Goal: Information Seeking & Learning: Learn about a topic

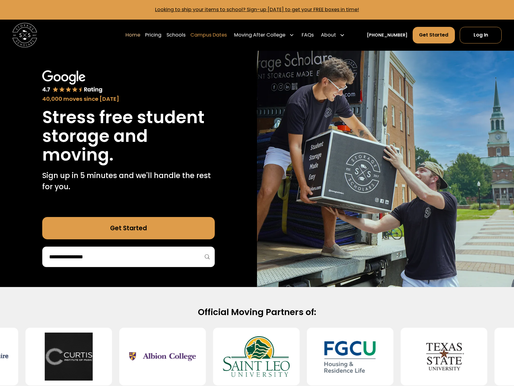
click at [222, 34] on link "Campus Dates" at bounding box center [208, 35] width 37 height 17
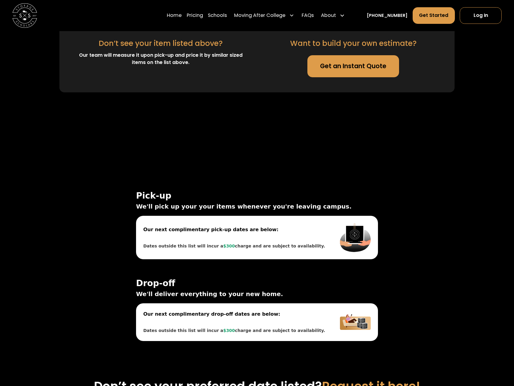
scroll to position [1716, 0]
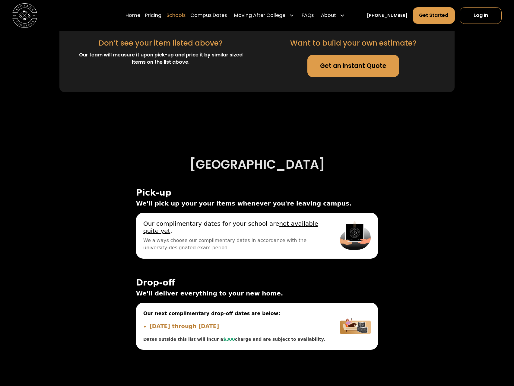
click at [174, 13] on link "Schools" at bounding box center [176, 15] width 19 height 17
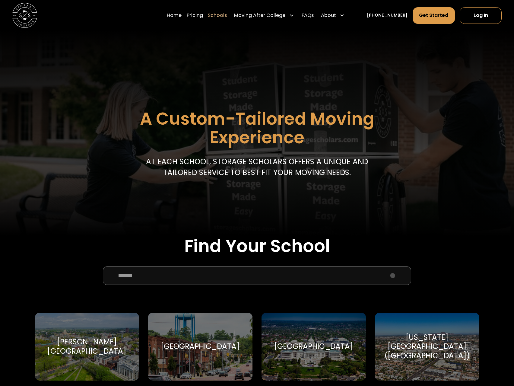
click at [193, 279] on input "School Select Form" at bounding box center [257, 275] width 309 height 18
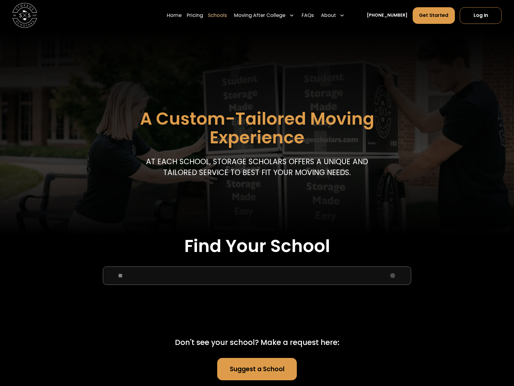
type input "*"
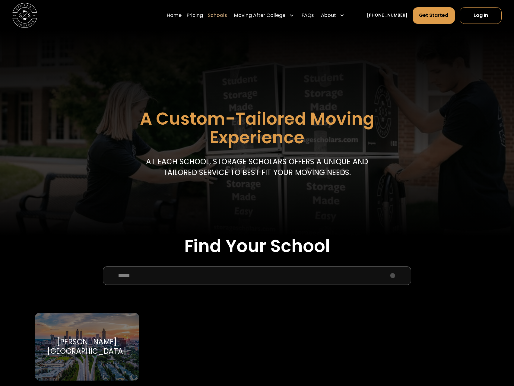
type input "*****"
click at [106, 337] on div "[PERSON_NAME][GEOGRAPHIC_DATA]" at bounding box center [86, 346] width 89 height 18
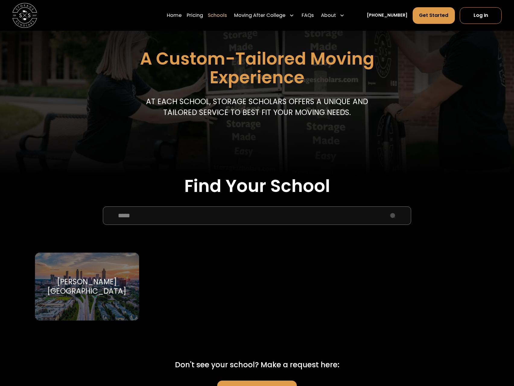
scroll to position [260, 0]
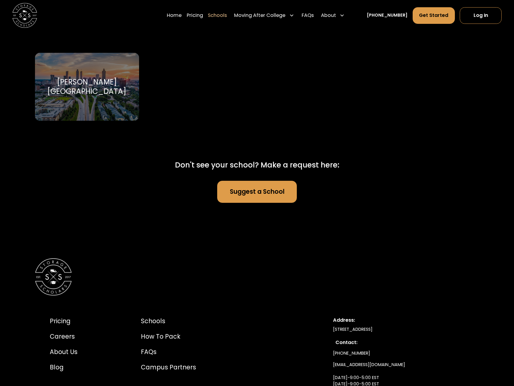
click at [90, 78] on div "Clark Atlanta University" at bounding box center [86, 87] width 89 height 18
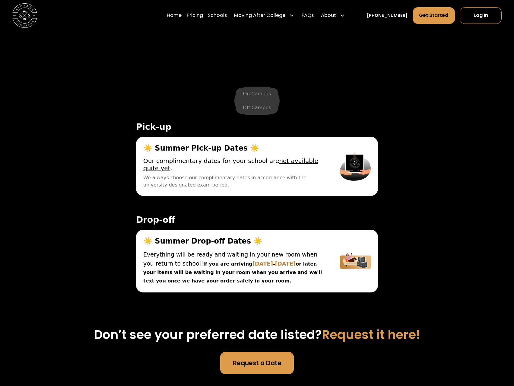
scroll to position [1992, 0]
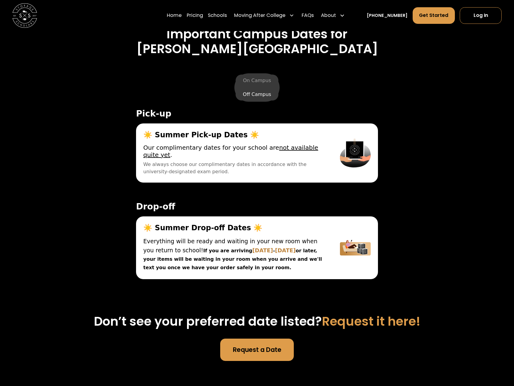
click at [260, 100] on label "Off Campus" at bounding box center [257, 94] width 43 height 12
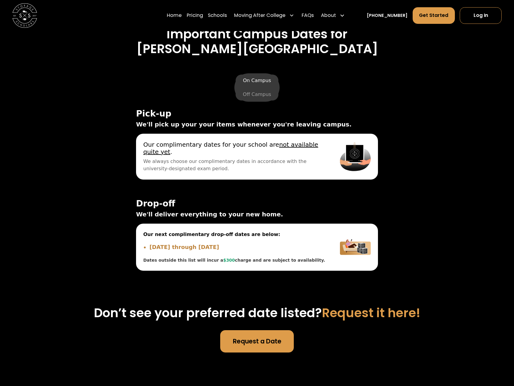
click at [258, 81] on label "On Campus" at bounding box center [257, 81] width 43 height 12
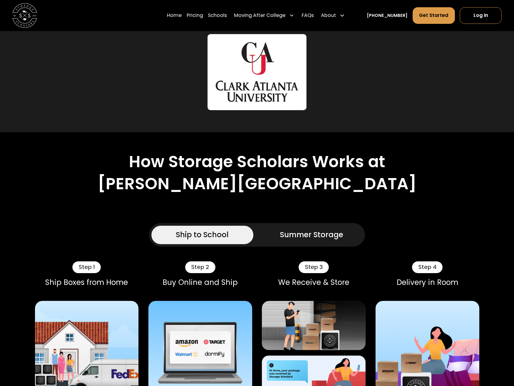
click at [324, 234] on div "Summer Storage" at bounding box center [311, 234] width 63 height 11
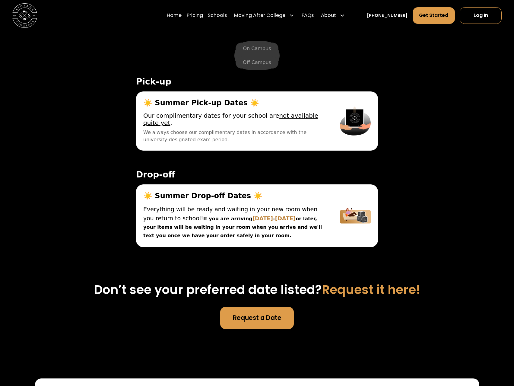
scroll to position [2313, 0]
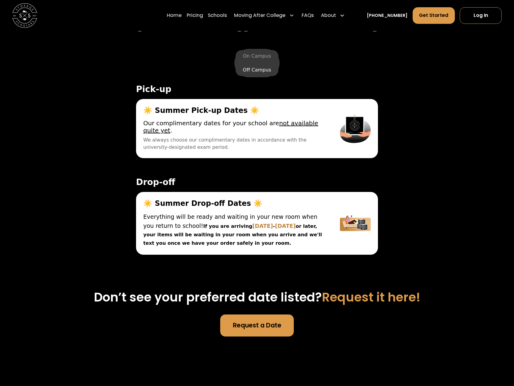
click at [257, 76] on label "Off Campus" at bounding box center [257, 70] width 43 height 12
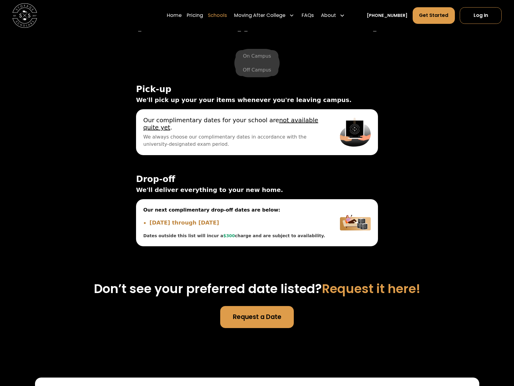
click at [227, 14] on link "Schools" at bounding box center [217, 15] width 19 height 17
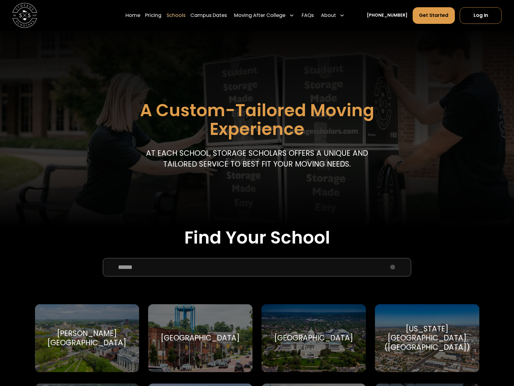
scroll to position [9, 0]
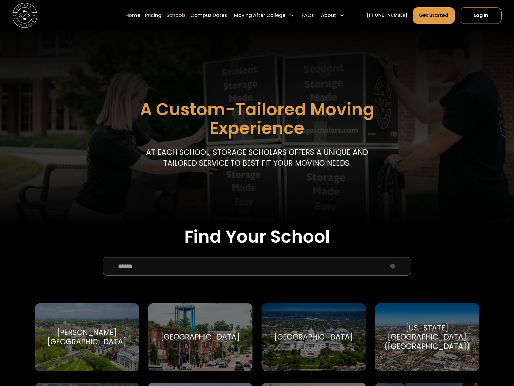
click at [209, 259] on input "School Select Form" at bounding box center [257, 266] width 309 height 18
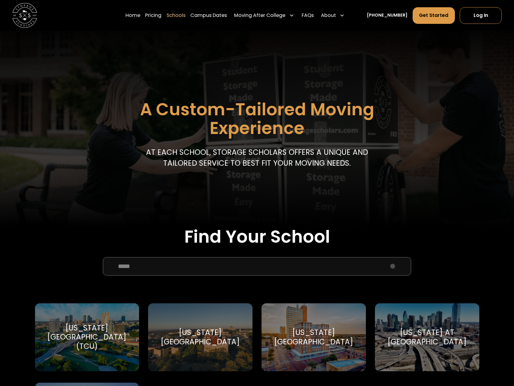
type input "*****"
click at [102, 326] on div "Texas Christian University (TCU) Texas Christian University" at bounding box center [87, 337] width 104 height 68
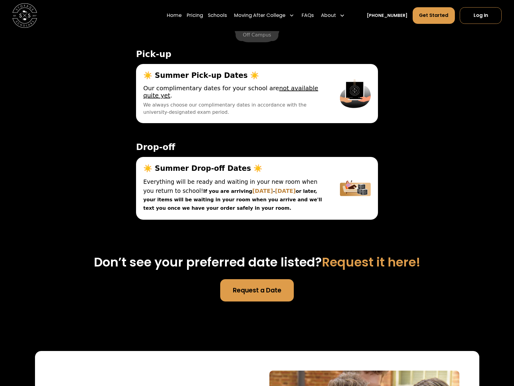
scroll to position [1986, 0]
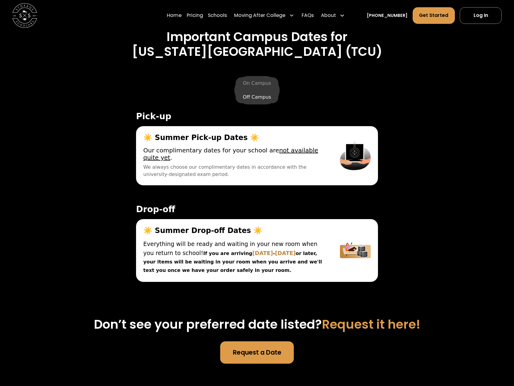
click at [262, 91] on label "Off Campus" at bounding box center [257, 97] width 43 height 12
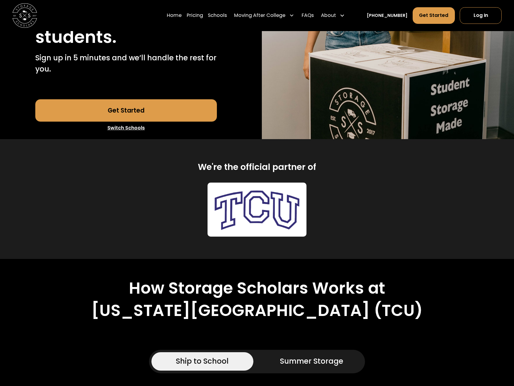
scroll to position [306, 0]
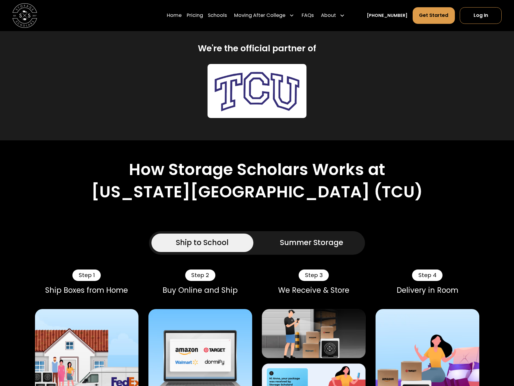
click at [316, 237] on div "Summer Storage" at bounding box center [311, 242] width 63 height 11
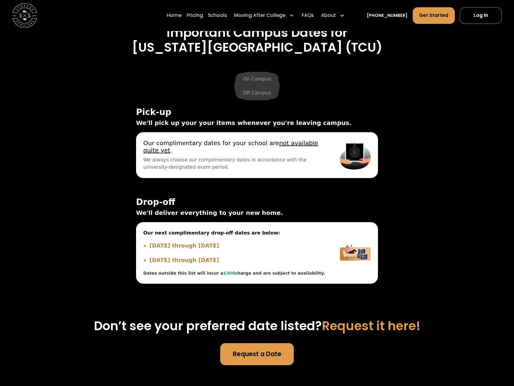
scroll to position [2280, 0]
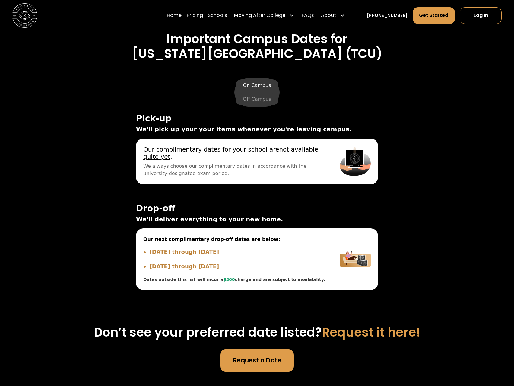
click at [259, 79] on label "On Campus" at bounding box center [257, 85] width 43 height 12
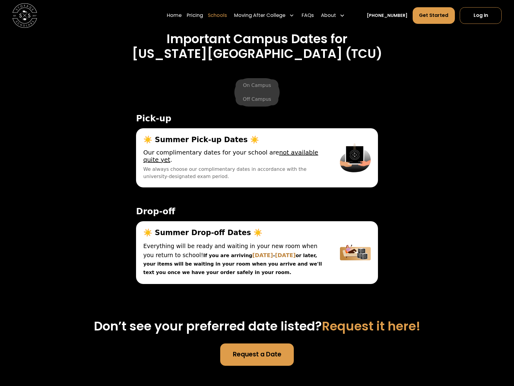
click at [221, 16] on link "Schools" at bounding box center [217, 15] width 19 height 17
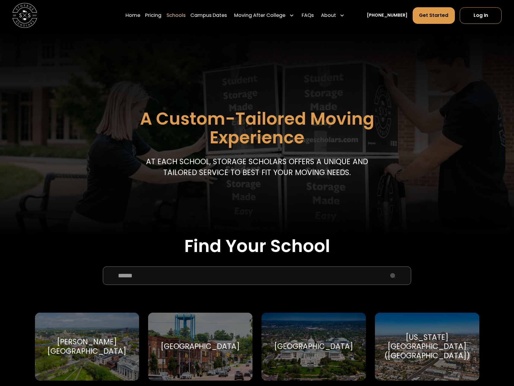
click at [165, 269] on input "School Select Form" at bounding box center [257, 275] width 309 height 18
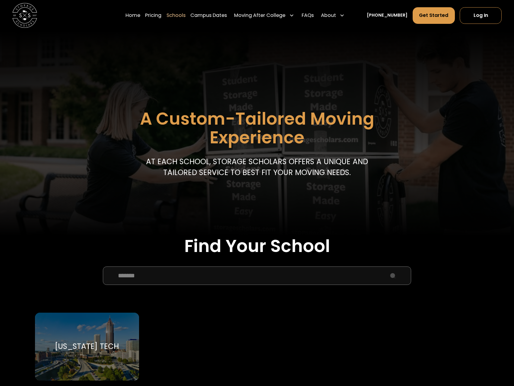
type input "*******"
click at [112, 340] on div "Georgia Tech Georgia Tech" at bounding box center [87, 347] width 104 height 68
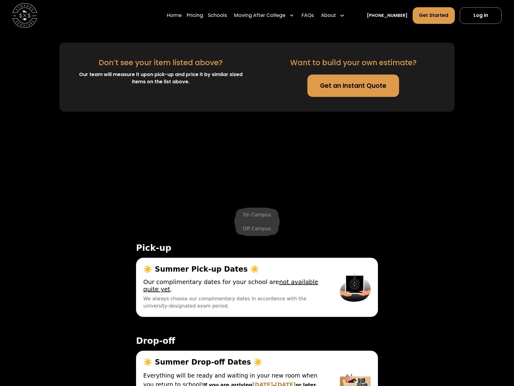
scroll to position [1816, 0]
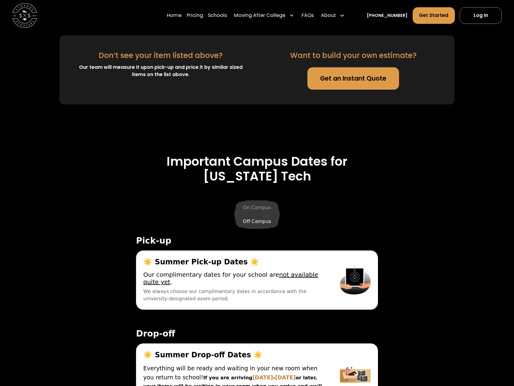
click at [256, 225] on label "Off Campus" at bounding box center [257, 221] width 43 height 12
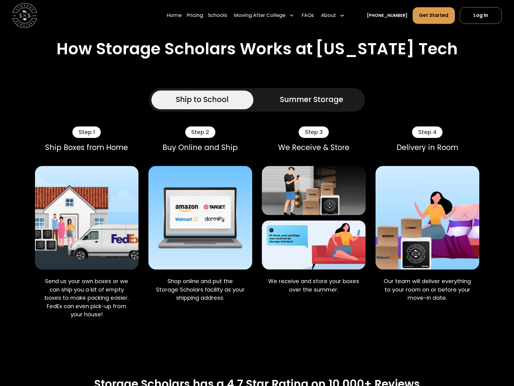
click at [296, 107] on link "Summer Storage" at bounding box center [312, 100] width 102 height 18
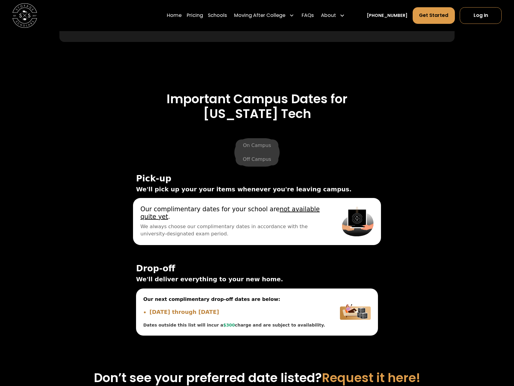
scroll to position [2173, 0]
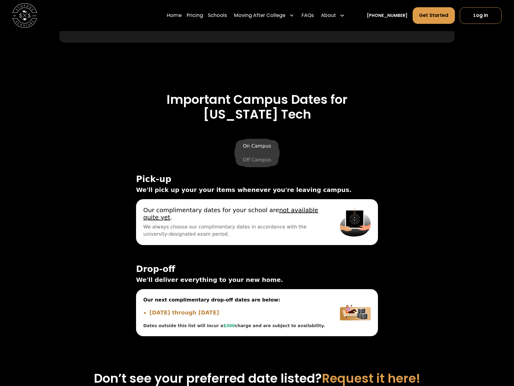
click at [245, 150] on label "On Campus" at bounding box center [257, 146] width 43 height 12
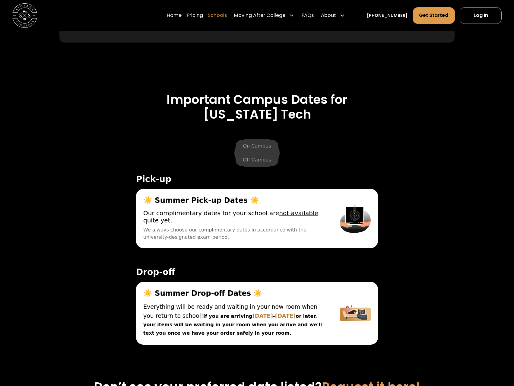
click at [222, 13] on link "Schools" at bounding box center [217, 15] width 19 height 17
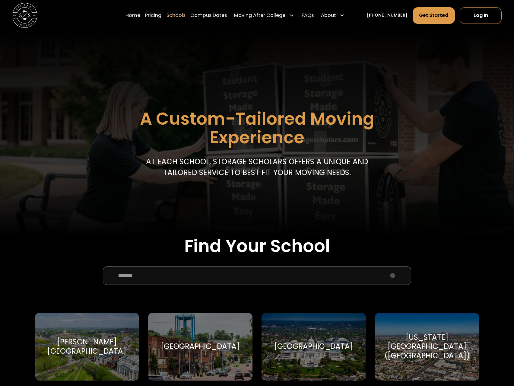
click at [273, 276] on input "School Select Form" at bounding box center [257, 275] width 309 height 18
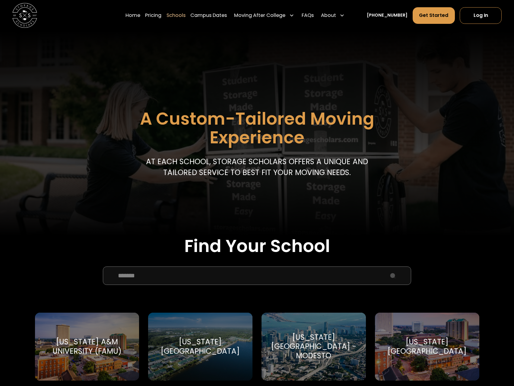
type input "*******"
click at [197, 330] on div "Florida Gulf Coast University Florida Gulf Coast University" at bounding box center [200, 347] width 104 height 68
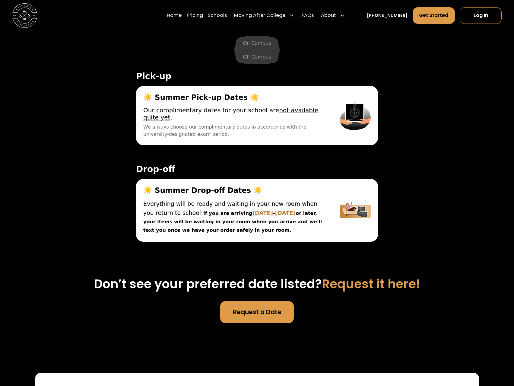
scroll to position [2030, 0]
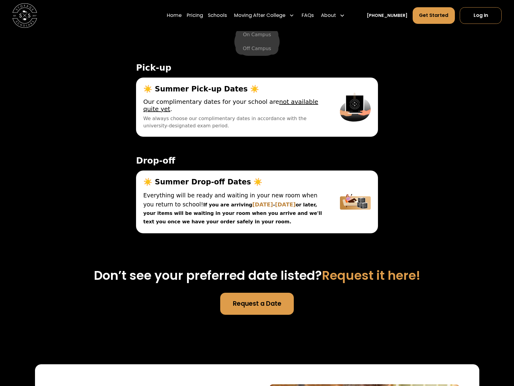
click at [262, 61] on div "On Campus Off Campus Pick-up ☀️ Summer Pick-up Dates ☀️ Lock your items in your…" at bounding box center [257, 134] width 256 height 228
click at [257, 55] on label "Off Campus" at bounding box center [257, 49] width 43 height 12
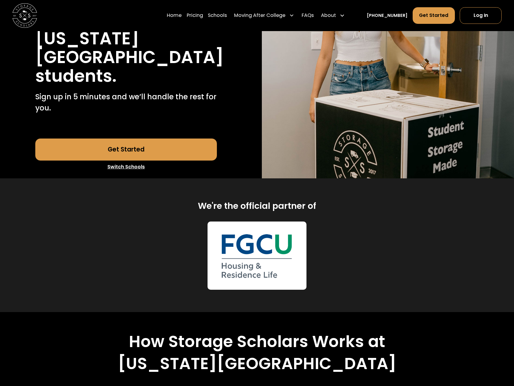
scroll to position [0, 0]
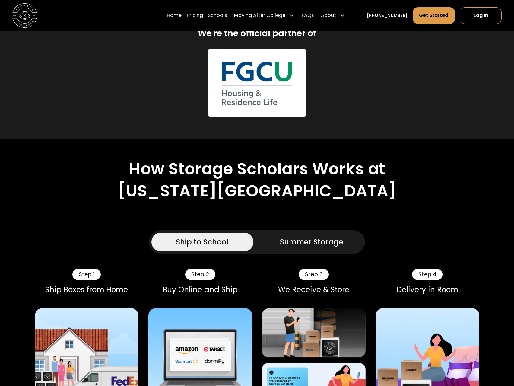
click at [317, 240] on div "Summer Storage" at bounding box center [311, 242] width 63 height 11
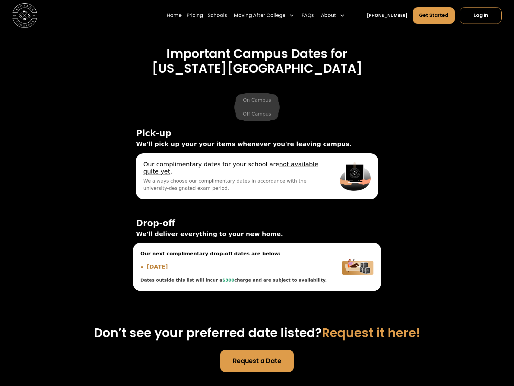
scroll to position [2315, 0]
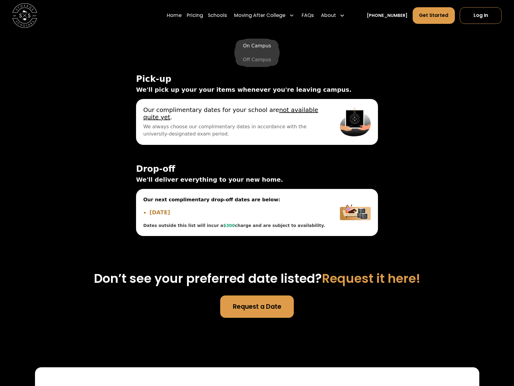
click at [259, 47] on label "On Campus" at bounding box center [257, 46] width 43 height 12
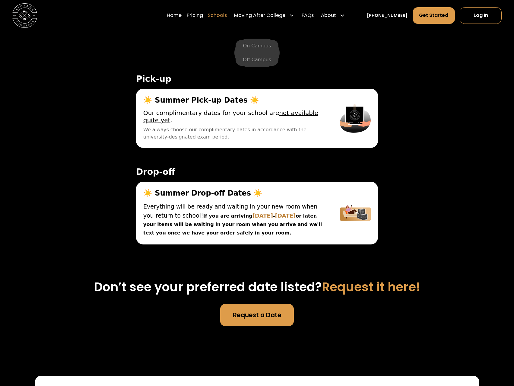
click at [223, 17] on link "Schools" at bounding box center [217, 15] width 19 height 17
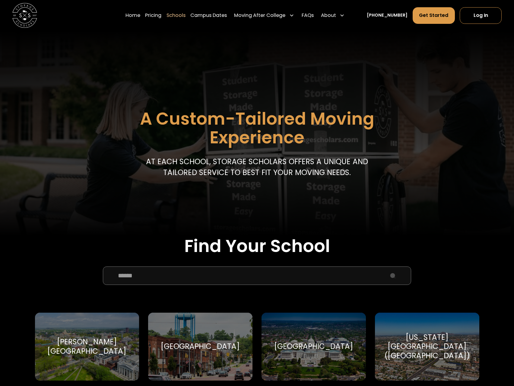
click at [190, 281] on input "School Select Form" at bounding box center [257, 275] width 309 height 18
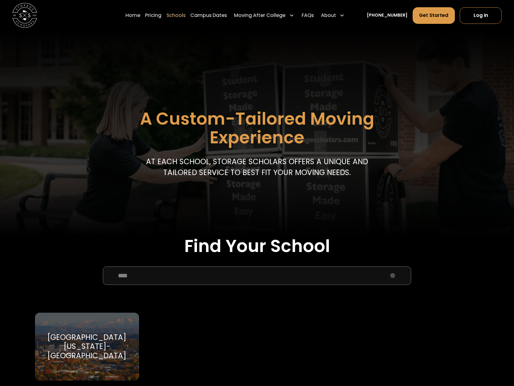
type input "****"
click at [96, 349] on div "[GEOGRAPHIC_DATA][US_STATE]-[GEOGRAPHIC_DATA]" at bounding box center [86, 347] width 89 height 28
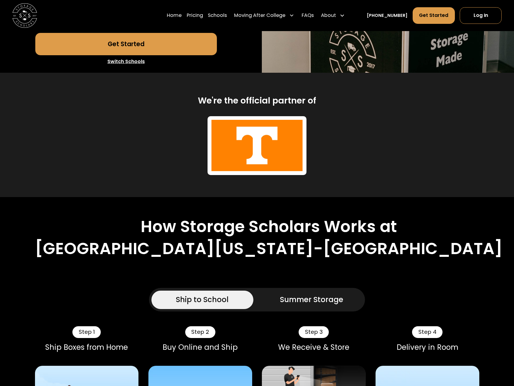
scroll to position [323, 0]
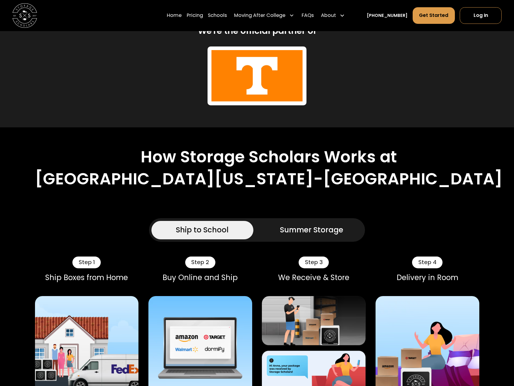
click at [325, 221] on link "Summer Storage" at bounding box center [312, 230] width 102 height 18
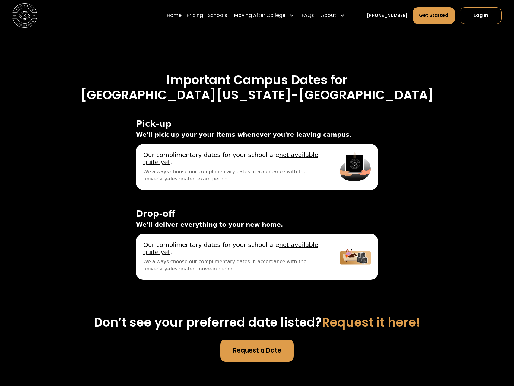
scroll to position [2264, 0]
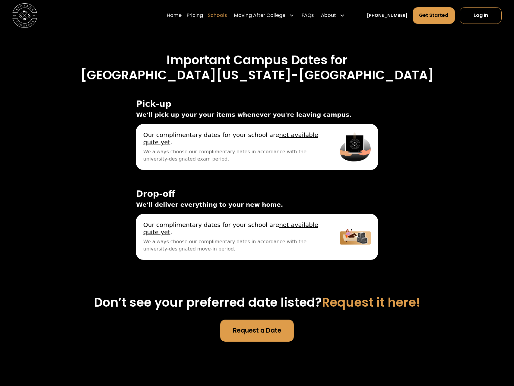
click at [223, 17] on link "Schools" at bounding box center [217, 15] width 19 height 17
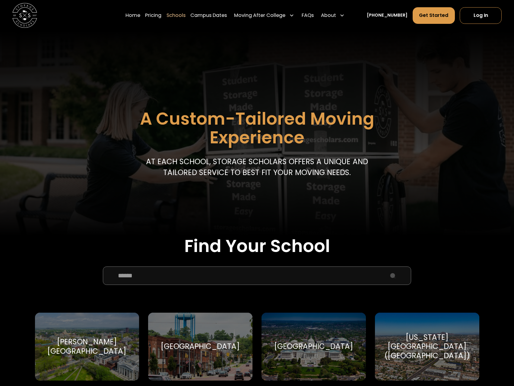
click at [264, 270] on input "School Select Form" at bounding box center [257, 275] width 309 height 18
type input "*"
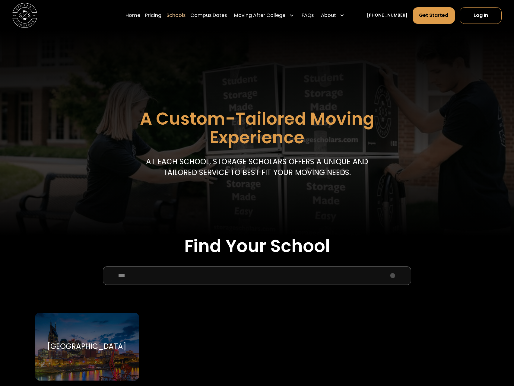
type input "***"
click at [92, 335] on div "[GEOGRAPHIC_DATA] [GEOGRAPHIC_DATA]" at bounding box center [87, 347] width 104 height 68
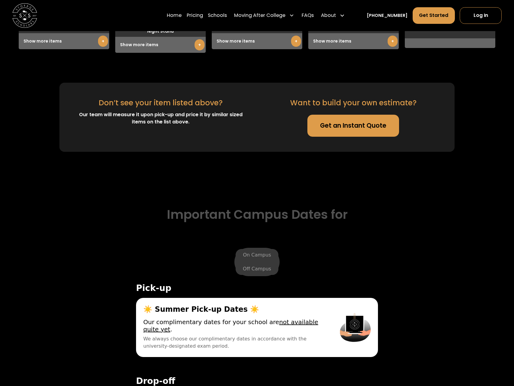
scroll to position [1913, 0]
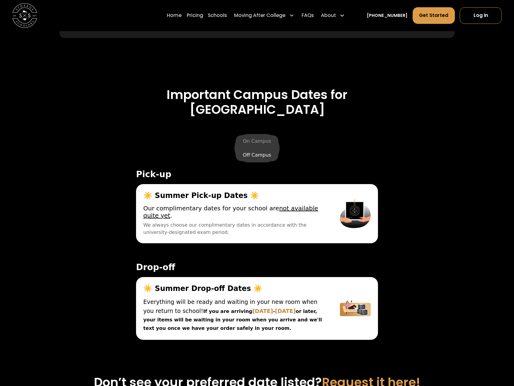
click at [256, 161] on label "Off Campus" at bounding box center [257, 155] width 43 height 12
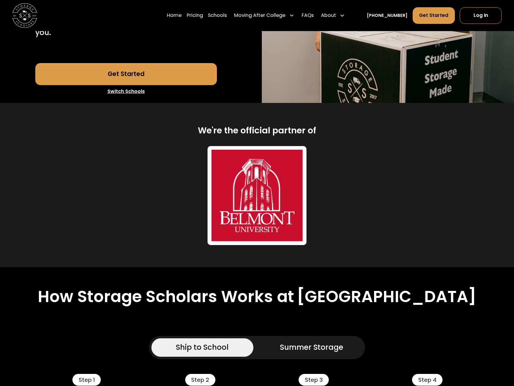
scroll to position [344, 0]
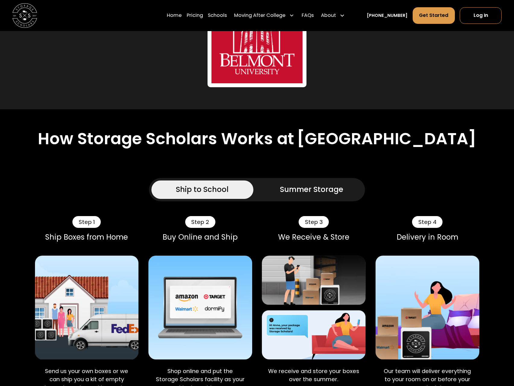
click at [334, 189] on div "Summer Storage" at bounding box center [311, 189] width 63 height 11
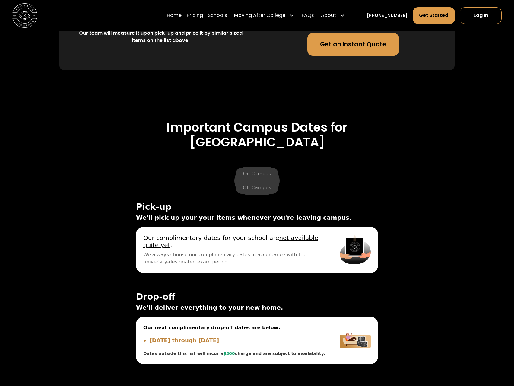
scroll to position [2179, 0]
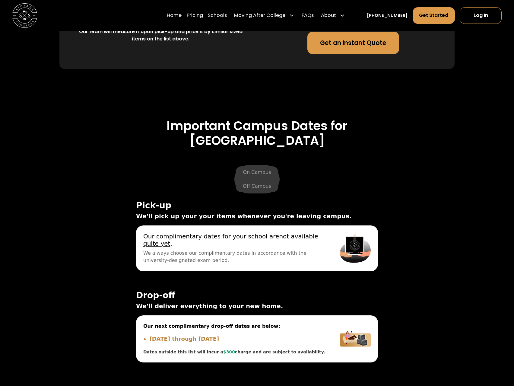
click at [261, 184] on ul "On Campus Off Campus" at bounding box center [256, 179] width 45 height 28
click at [258, 178] on label "On Campus" at bounding box center [257, 172] width 43 height 12
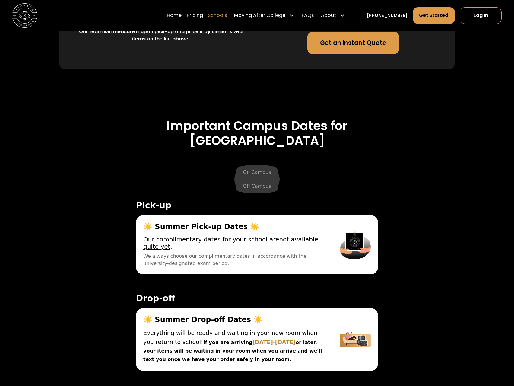
click at [226, 14] on link "Schools" at bounding box center [217, 15] width 19 height 17
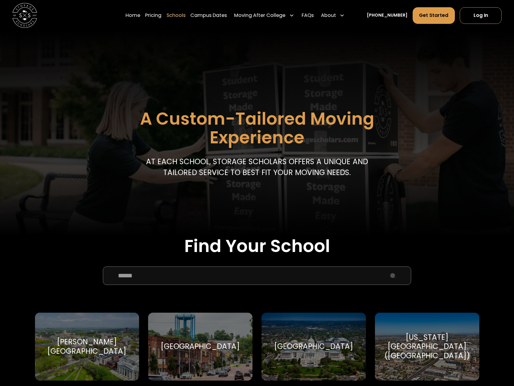
click at [160, 272] on input "School Select Form" at bounding box center [257, 275] width 309 height 18
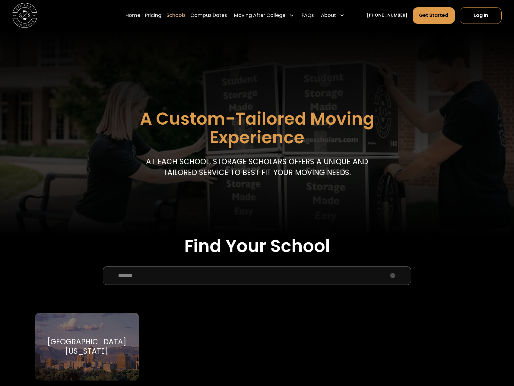
type input "******"
click at [100, 338] on div "University of New Mexico" at bounding box center [86, 346] width 89 height 18
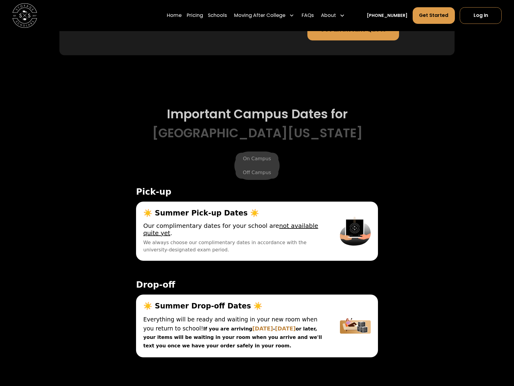
scroll to position [1951, 0]
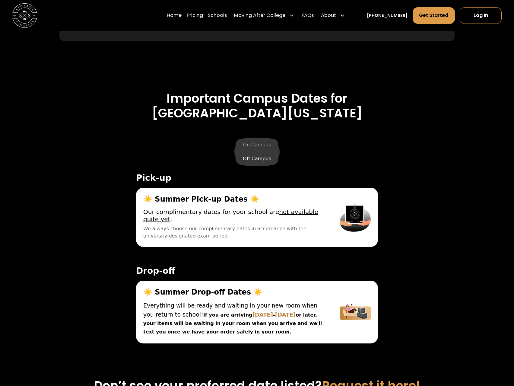
click at [260, 165] on label "Off Campus" at bounding box center [257, 159] width 43 height 12
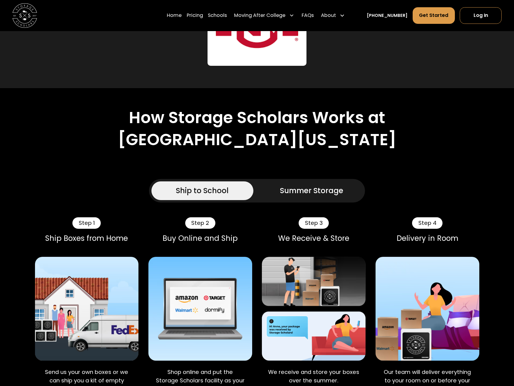
click at [320, 200] on link "Summer Storage" at bounding box center [312, 190] width 102 height 18
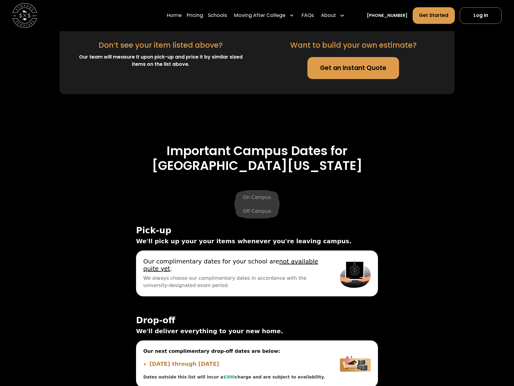
scroll to position [2211, 0]
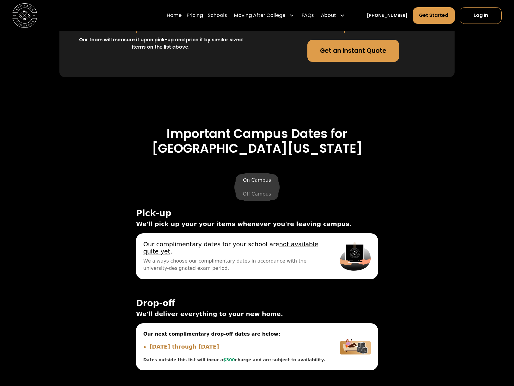
click at [268, 186] on label "On Campus" at bounding box center [257, 180] width 43 height 12
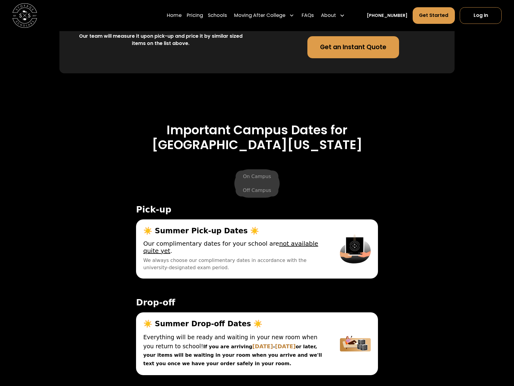
scroll to position [2027, 0]
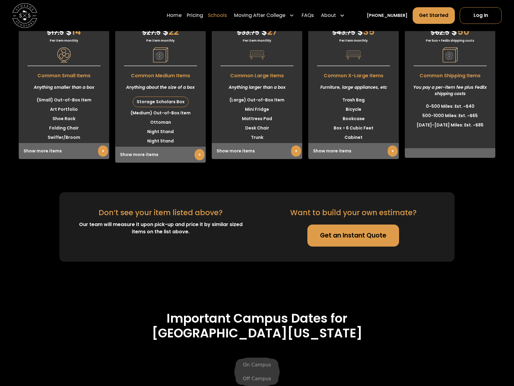
click at [223, 14] on link "Schools" at bounding box center [217, 15] width 19 height 17
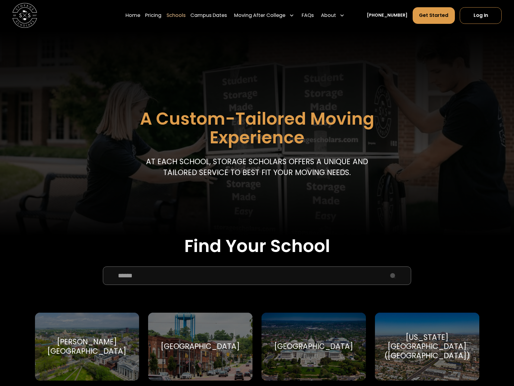
click at [274, 276] on input "School Select Form" at bounding box center [257, 275] width 309 height 18
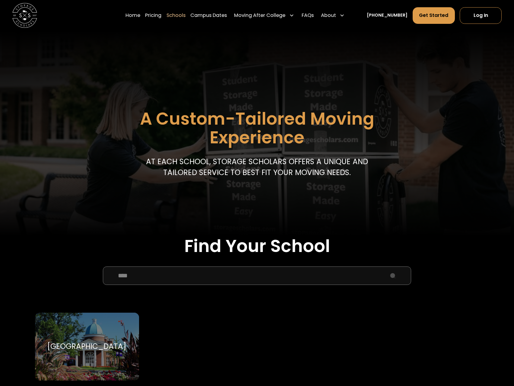
type input "****"
click at [100, 343] on div "[GEOGRAPHIC_DATA]" at bounding box center [86, 346] width 79 height 9
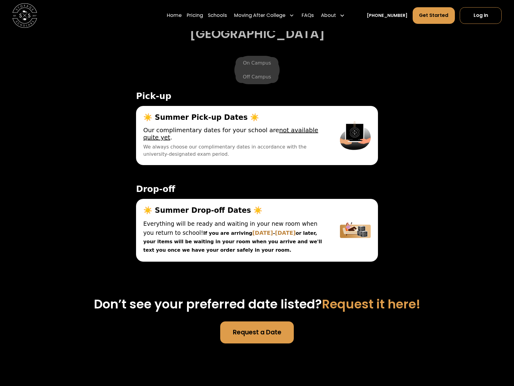
scroll to position [2036, 0]
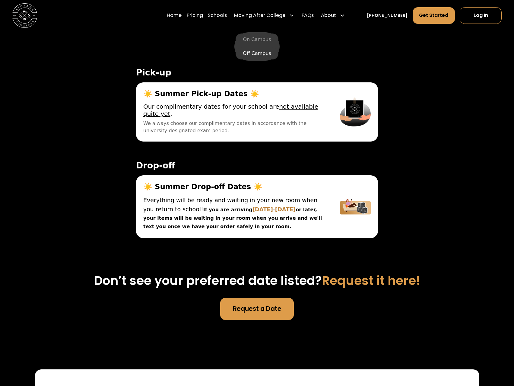
click at [249, 59] on label "Off Campus" at bounding box center [257, 53] width 43 height 12
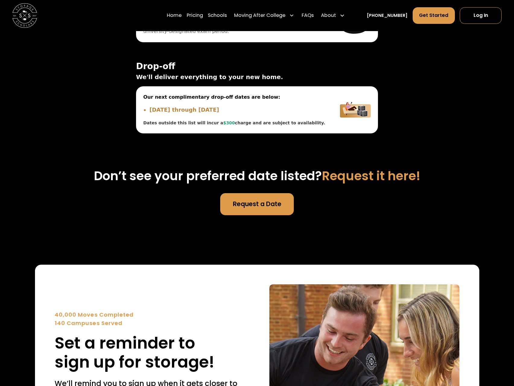
scroll to position [2005, 0]
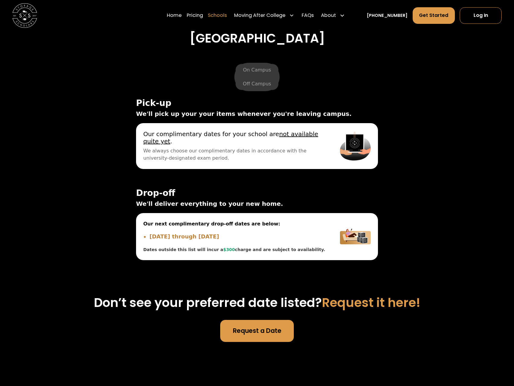
click at [221, 18] on link "Schools" at bounding box center [217, 15] width 19 height 17
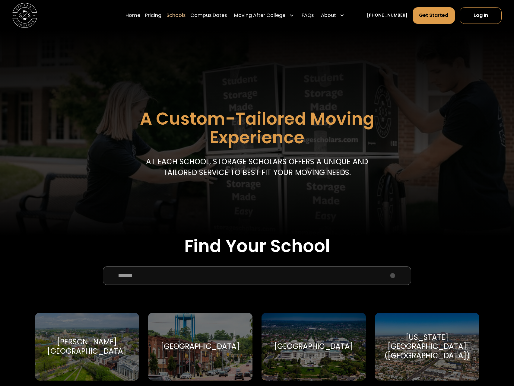
click at [306, 278] on input "School Select Form" at bounding box center [257, 275] width 309 height 18
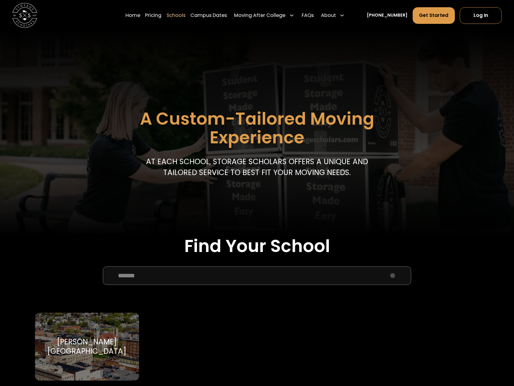
type input "*******"
click at [72, 355] on div "[PERSON_NAME][GEOGRAPHIC_DATA]" at bounding box center [86, 346] width 89 height 18
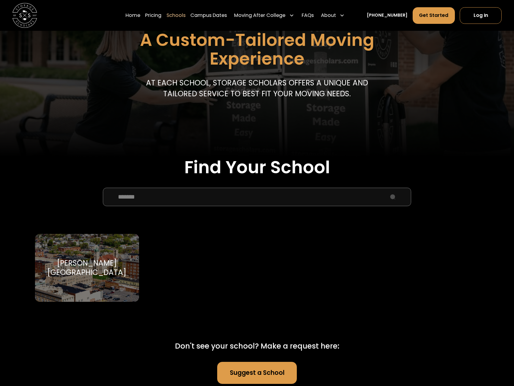
scroll to position [80, 0]
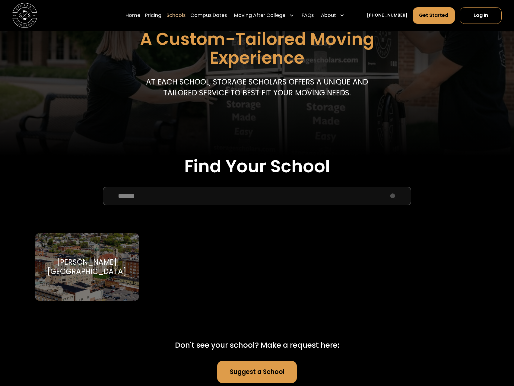
click at [86, 252] on div "James Madison University James Madison University" at bounding box center [87, 267] width 104 height 68
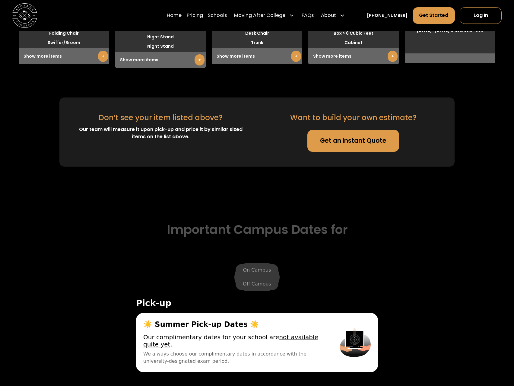
scroll to position [1916, 0]
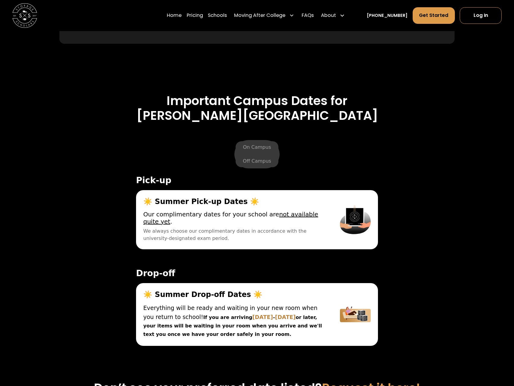
click at [259, 168] on ul "On Campus Off Campus" at bounding box center [256, 154] width 45 height 28
click at [259, 165] on label "Off Campus" at bounding box center [257, 161] width 43 height 12
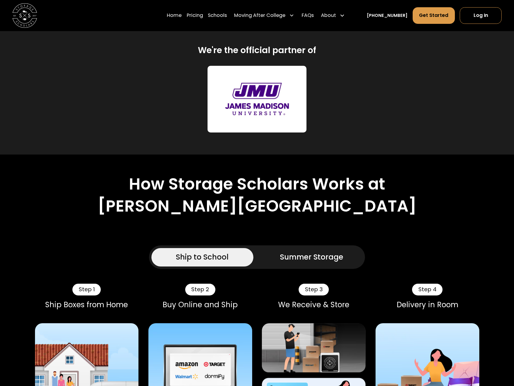
scroll to position [230, 0]
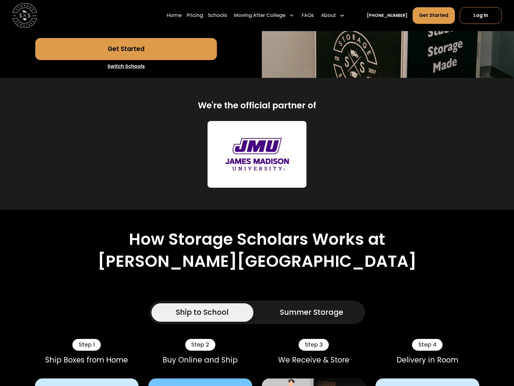
click at [313, 316] on div "Summer Storage" at bounding box center [311, 312] width 63 height 11
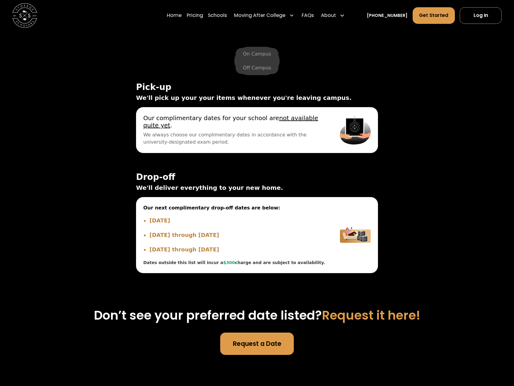
scroll to position [2236, 0]
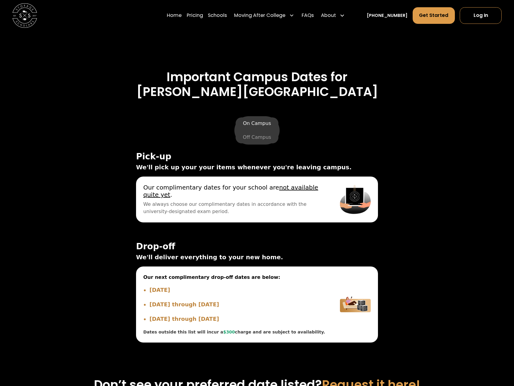
click at [257, 127] on label "On Campus" at bounding box center [257, 123] width 43 height 12
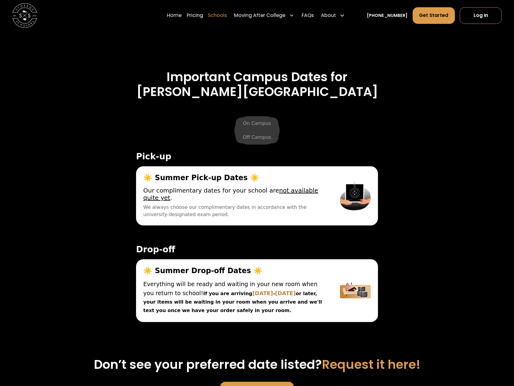
click at [216, 15] on link "Schools" at bounding box center [217, 15] width 19 height 17
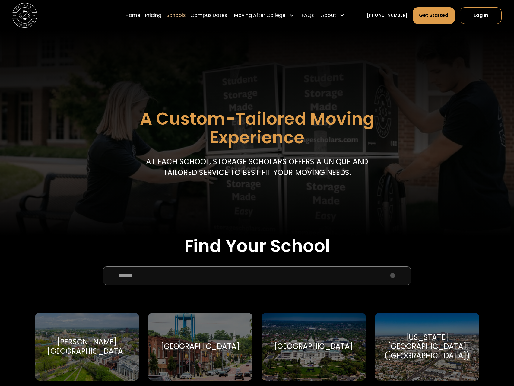
click at [281, 273] on input "School Select Form" at bounding box center [257, 275] width 309 height 18
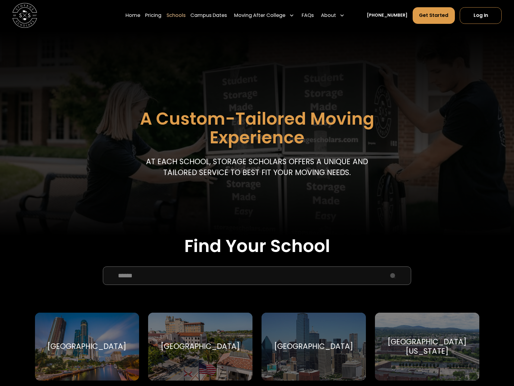
type input "******"
click at [107, 365] on div "[GEOGRAPHIC_DATA]" at bounding box center [87, 347] width 104 height 68
click at [91, 342] on div "[GEOGRAPHIC_DATA]" at bounding box center [86, 346] width 79 height 9
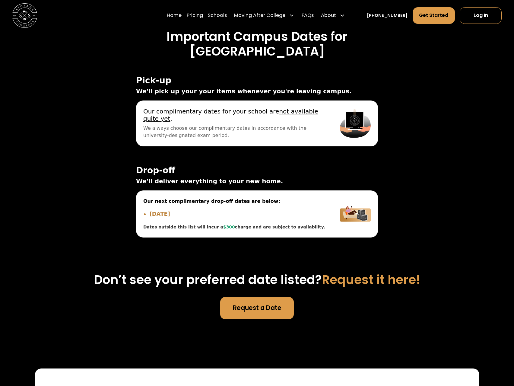
scroll to position [1847, 0]
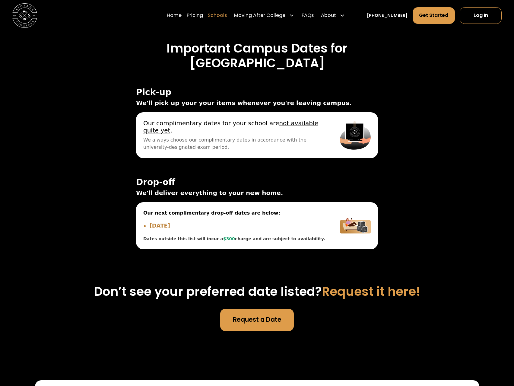
click at [224, 16] on link "Schools" at bounding box center [217, 15] width 19 height 17
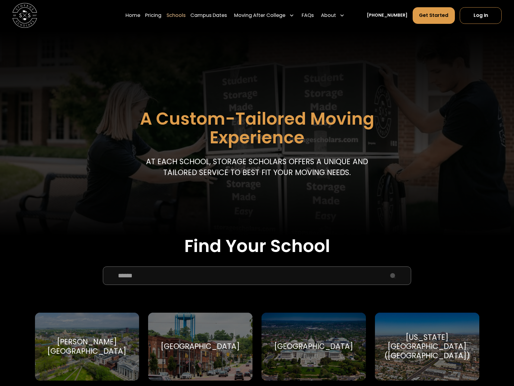
click at [288, 281] on input "School Select Form" at bounding box center [257, 275] width 309 height 18
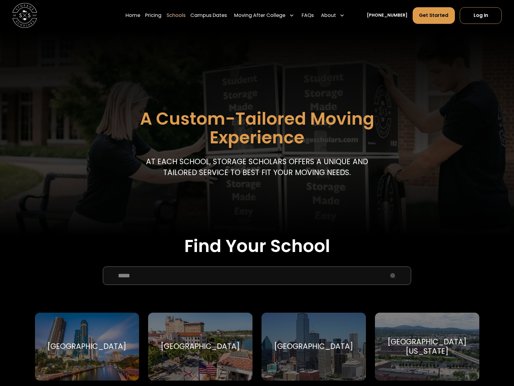
type input "*****"
click at [205, 342] on div "[GEOGRAPHIC_DATA]" at bounding box center [200, 346] width 79 height 9
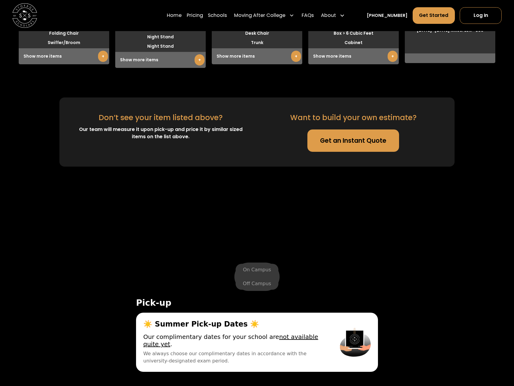
scroll to position [1849, 0]
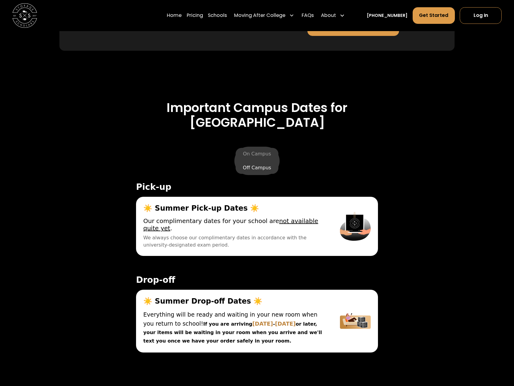
click at [255, 174] on label "Off Campus" at bounding box center [257, 168] width 43 height 12
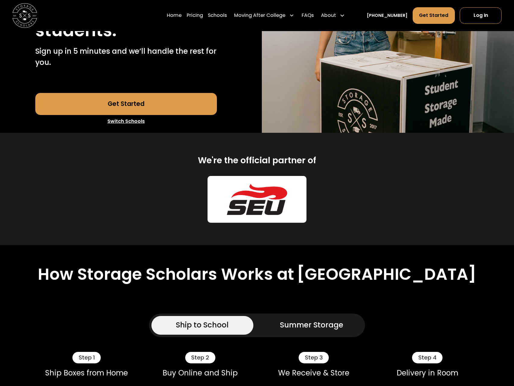
click at [286, 334] on link "Summer Storage" at bounding box center [312, 325] width 102 height 18
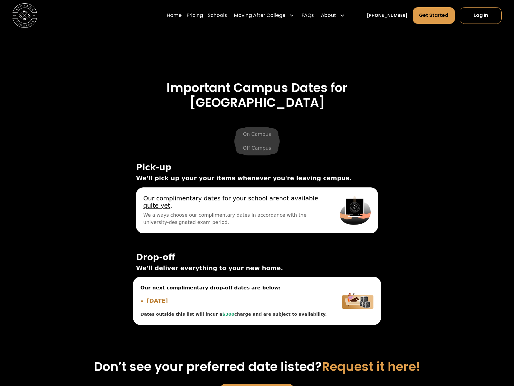
scroll to position [2298, 0]
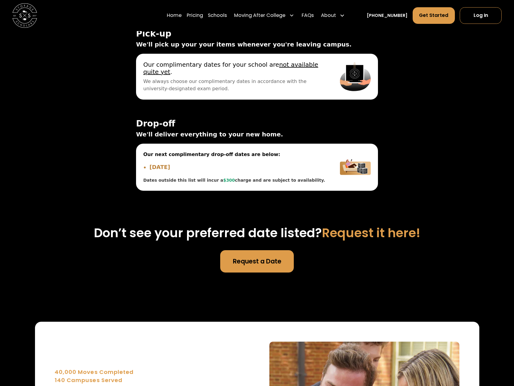
click at [261, 7] on label "On Campus" at bounding box center [257, 1] width 43 height 12
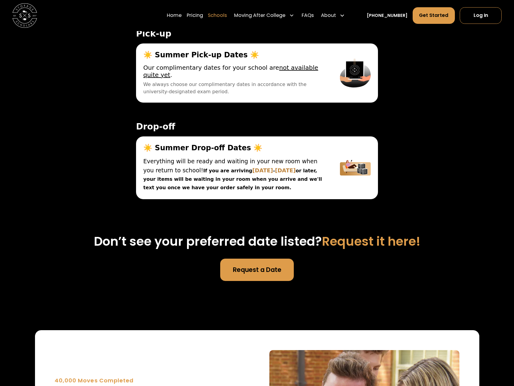
click at [215, 16] on link "Schools" at bounding box center [217, 15] width 19 height 17
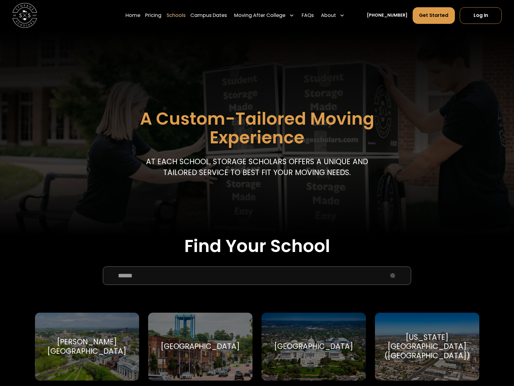
click at [208, 272] on input "School Select Form" at bounding box center [257, 275] width 309 height 18
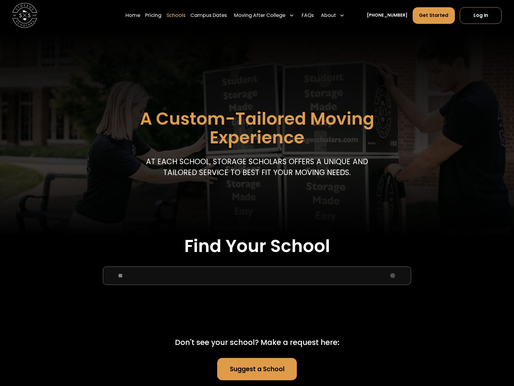
type input "*"
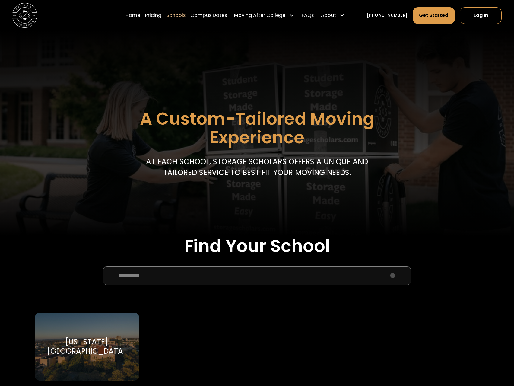
type input "*********"
click at [90, 359] on div "Texas State University Texas State University" at bounding box center [87, 347] width 104 height 68
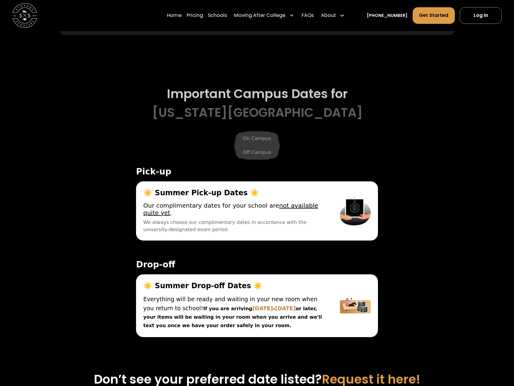
scroll to position [1930, 0]
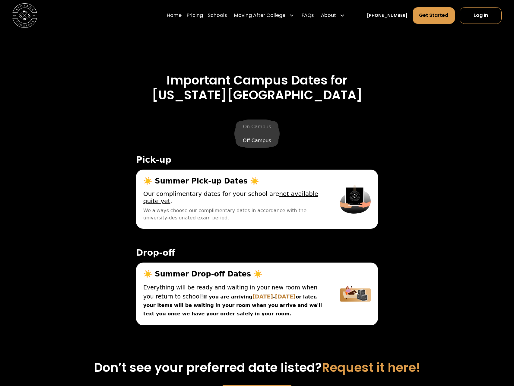
click at [256, 135] on label "Off Campus" at bounding box center [257, 141] width 43 height 12
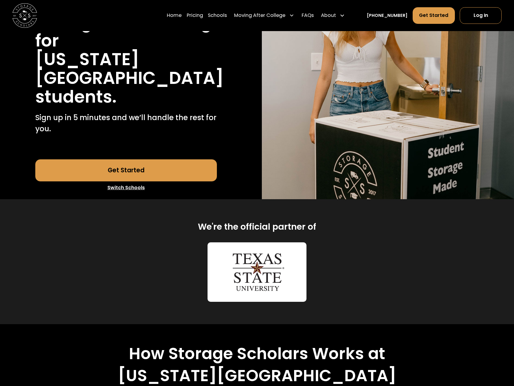
scroll to position [301, 0]
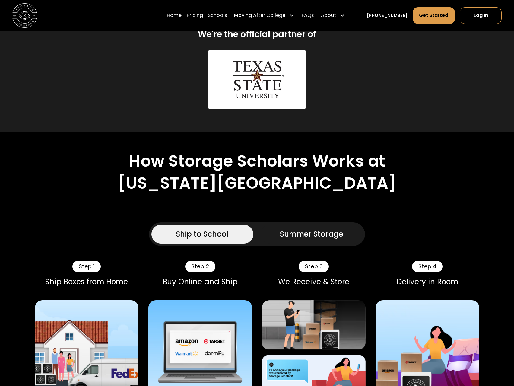
click at [302, 229] on div "Summer Storage" at bounding box center [311, 234] width 63 height 11
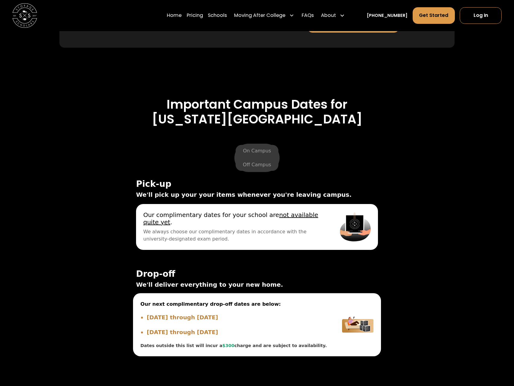
scroll to position [2207, 0]
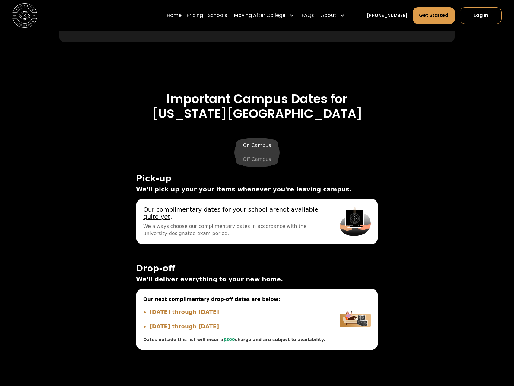
click at [262, 139] on label "On Campus" at bounding box center [257, 145] width 43 height 12
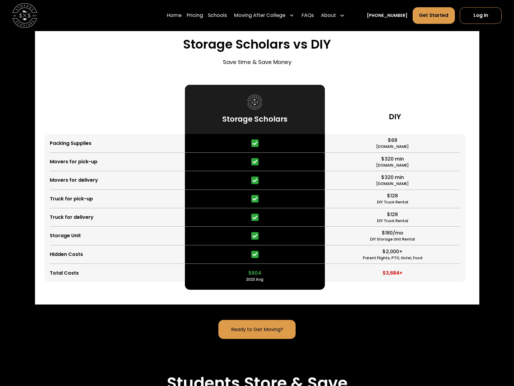
scroll to position [1317, 0]
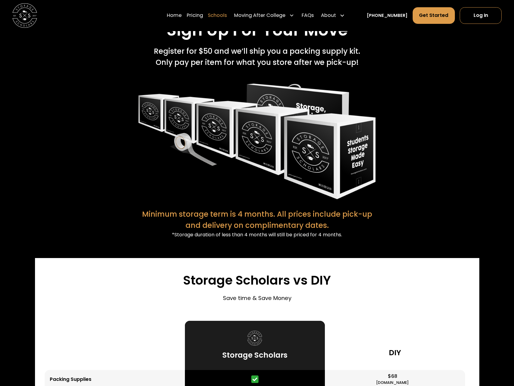
click at [227, 20] on link "Schools" at bounding box center [217, 15] width 19 height 17
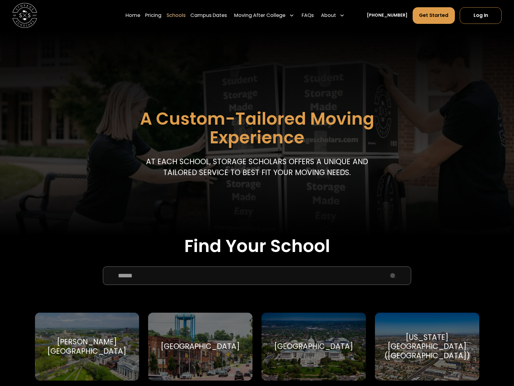
click at [235, 269] on input "School Select Form" at bounding box center [257, 275] width 309 height 18
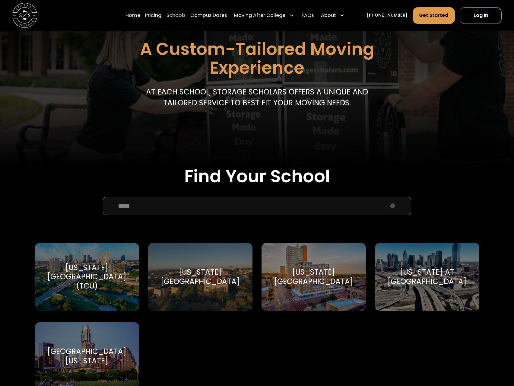
scroll to position [71, 0]
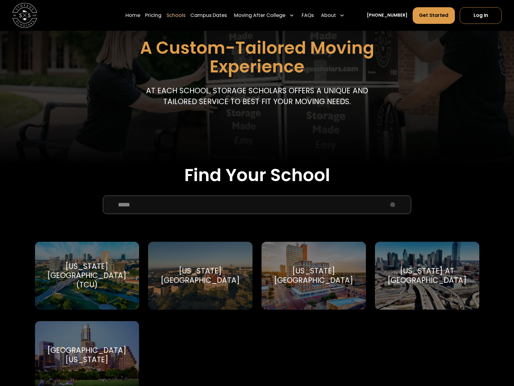
type input "*****"
click at [433, 272] on div "Texas at Dallas" at bounding box center [427, 275] width 89 height 18
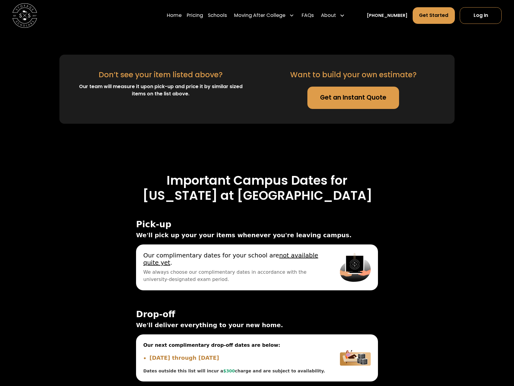
scroll to position [1755, 0]
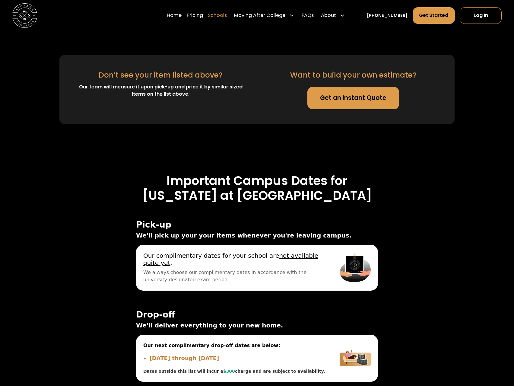
click at [224, 15] on link "Schools" at bounding box center [217, 15] width 19 height 17
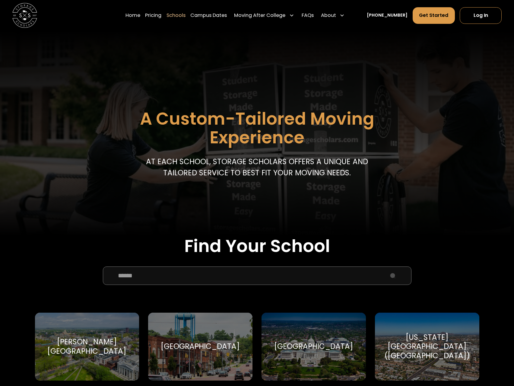
click at [237, 280] on input "School Select Form" at bounding box center [257, 275] width 309 height 18
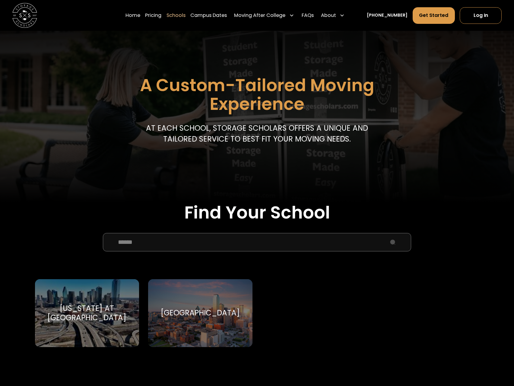
scroll to position [38, 0]
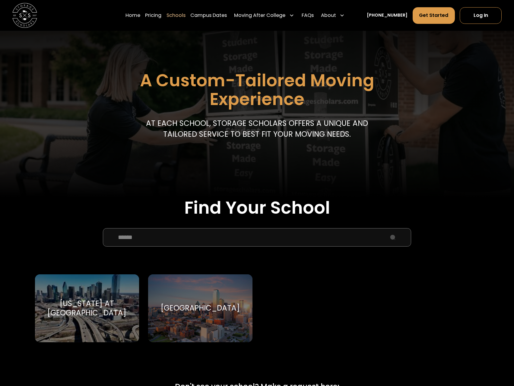
type input "******"
click at [124, 300] on div "[US_STATE] at [GEOGRAPHIC_DATA] [US_STATE] at [GEOGRAPHIC_DATA]" at bounding box center [87, 308] width 104 height 68
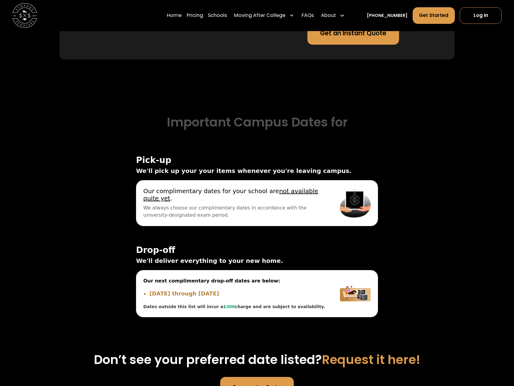
scroll to position [1831, 0]
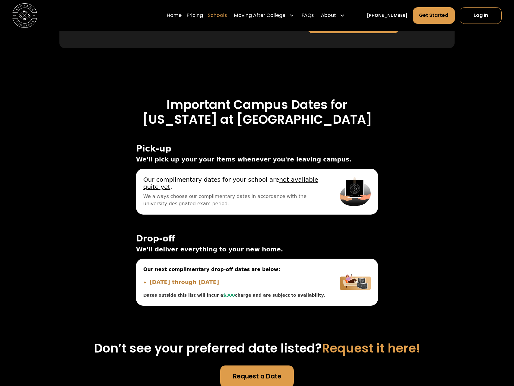
click at [221, 11] on link "Schools" at bounding box center [217, 15] width 19 height 17
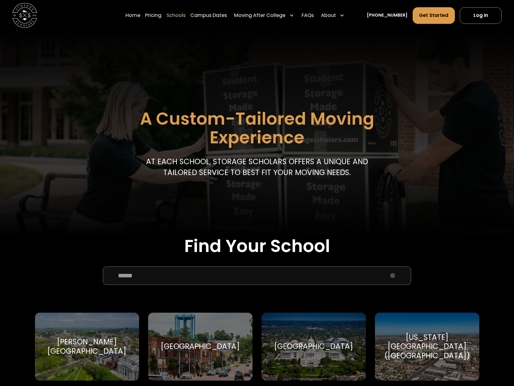
click at [279, 278] on input "School Select Form" at bounding box center [257, 275] width 309 height 18
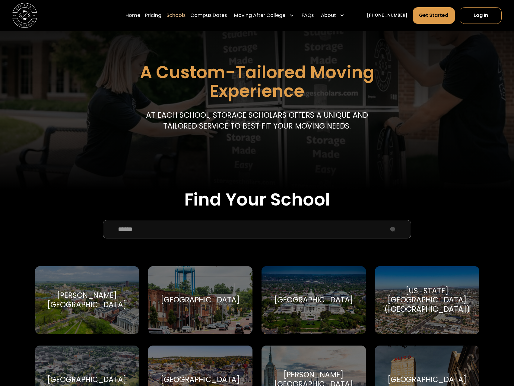
scroll to position [61, 0]
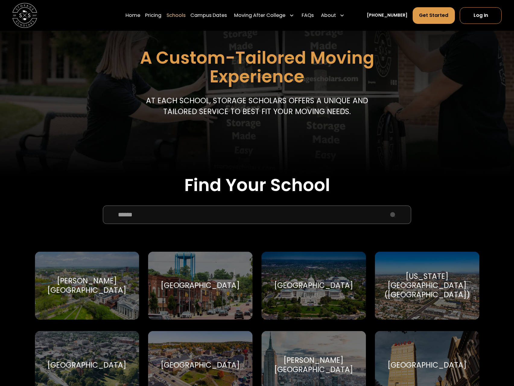
click at [164, 213] on input "School Select Form" at bounding box center [257, 214] width 309 height 18
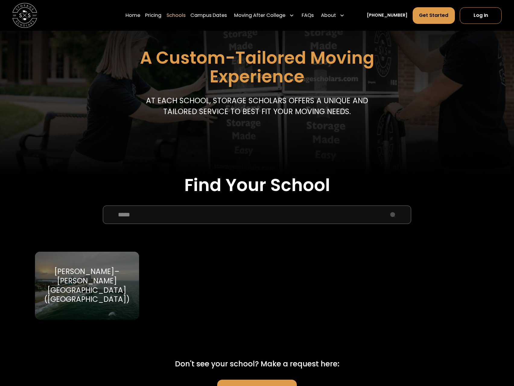
type input "*****"
click at [99, 272] on div "[PERSON_NAME]–[PERSON_NAME][GEOGRAPHIC_DATA] ([GEOGRAPHIC_DATA])" at bounding box center [86, 285] width 89 height 37
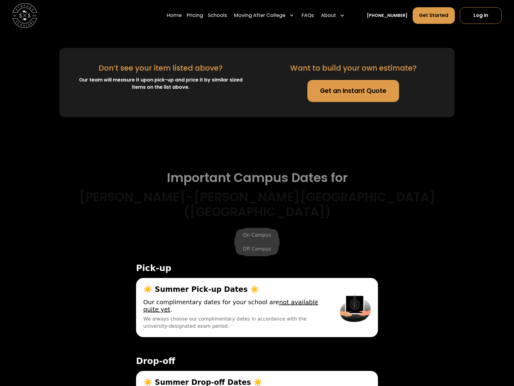
scroll to position [2010, 0]
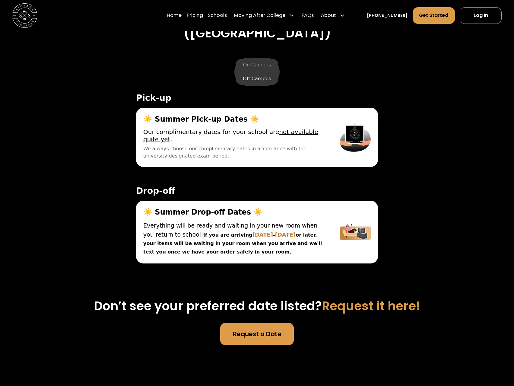
click at [255, 73] on label "Off Campus" at bounding box center [257, 79] width 43 height 12
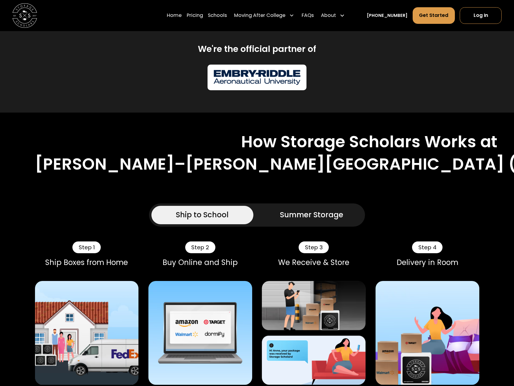
scroll to position [467, 0]
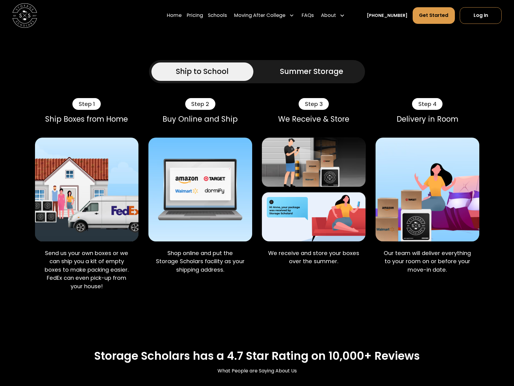
click at [284, 71] on div "Summer Storage" at bounding box center [311, 71] width 63 height 11
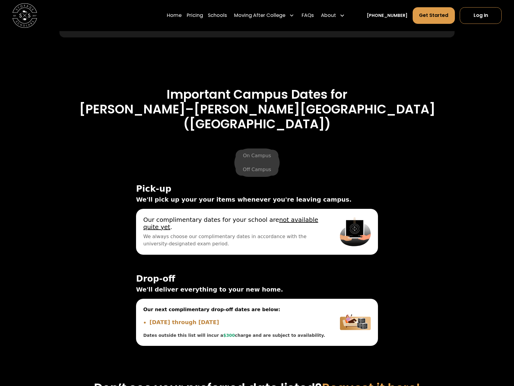
scroll to position [2260, 0]
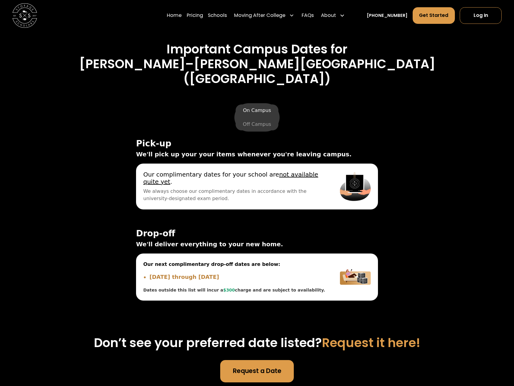
click at [259, 104] on label "On Campus" at bounding box center [257, 110] width 43 height 12
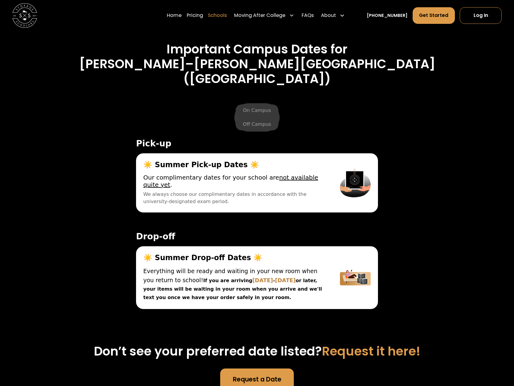
click at [219, 17] on link "Schools" at bounding box center [217, 15] width 19 height 17
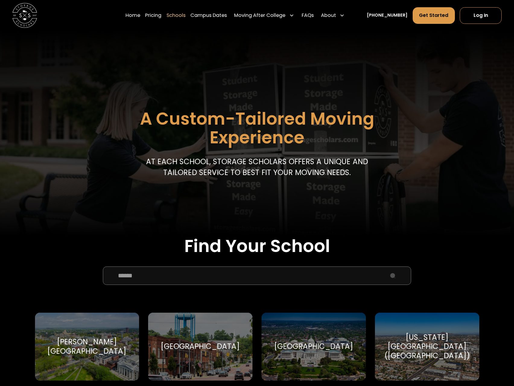
click at [170, 275] on input "School Select Form" at bounding box center [257, 275] width 309 height 18
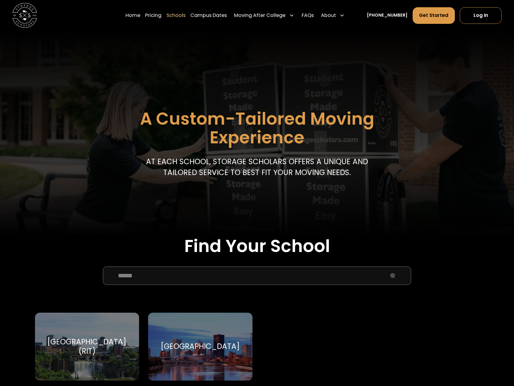
type input "******"
click at [104, 327] on div "[GEOGRAPHIC_DATA] (RIT) [GEOGRAPHIC_DATA]" at bounding box center [87, 347] width 104 height 68
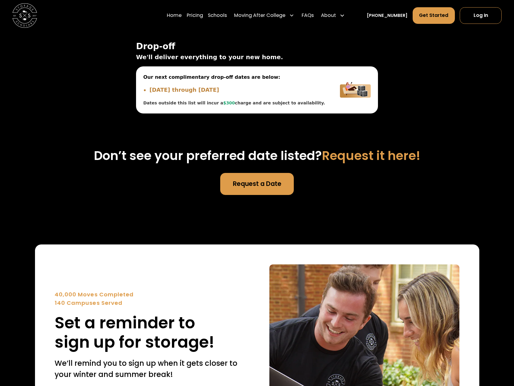
scroll to position [1816, 0]
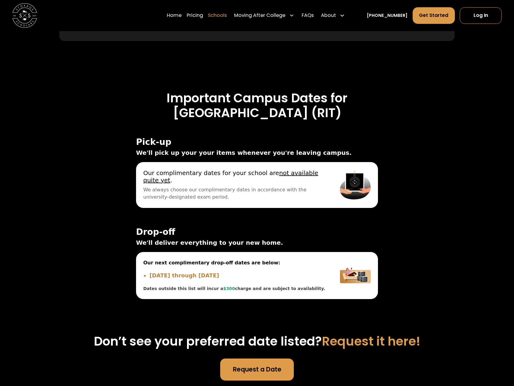
click at [220, 16] on link "Schools" at bounding box center [217, 15] width 19 height 17
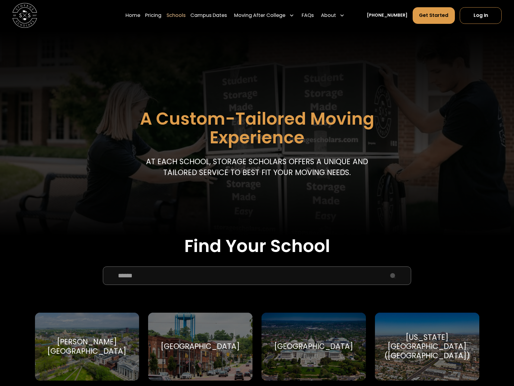
click at [165, 282] on input "School Select Form" at bounding box center [257, 275] width 309 height 18
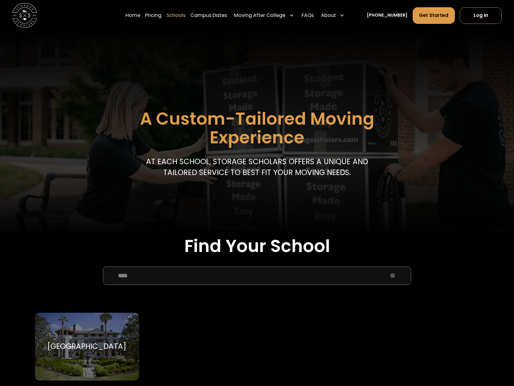
type input "****"
click at [94, 341] on div "Stetson University Stetson University" at bounding box center [87, 347] width 104 height 68
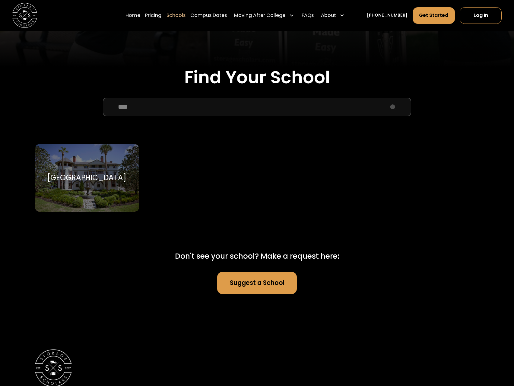
scroll to position [169, 0]
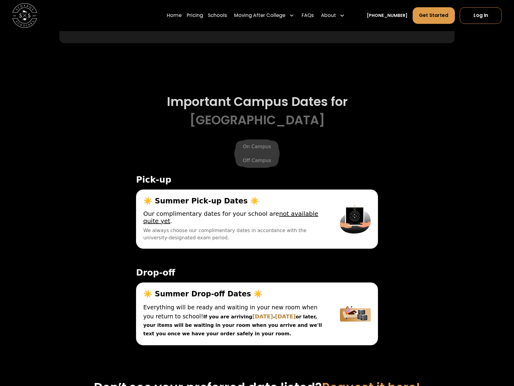
scroll to position [1951, 0]
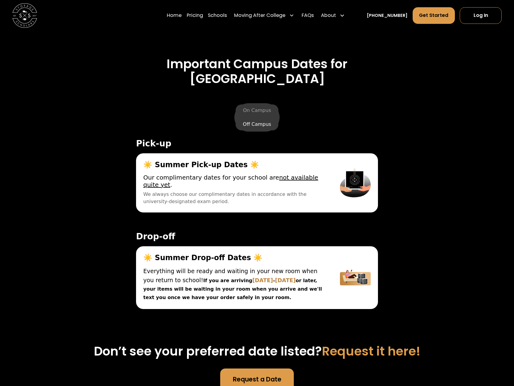
click at [253, 130] on label "Off Campus" at bounding box center [257, 124] width 43 height 12
